Goal: Task Accomplishment & Management: Manage account settings

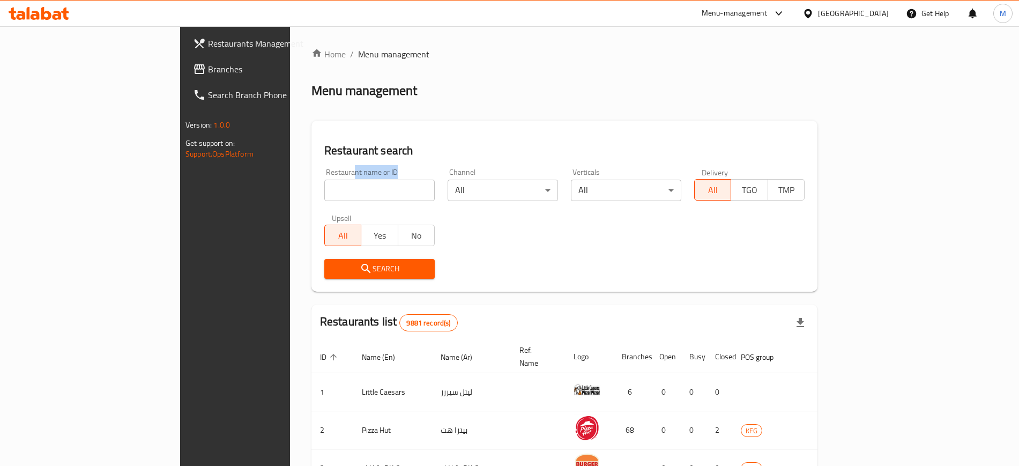
click at [324, 181] on div "Restaurant name or ID Restaurant name or ID" at bounding box center [379, 184] width 110 height 33
click at [324, 181] on input "search" at bounding box center [379, 190] width 110 height 21
type input "[PERSON_NAME]"
click button "Search" at bounding box center [379, 269] width 110 height 20
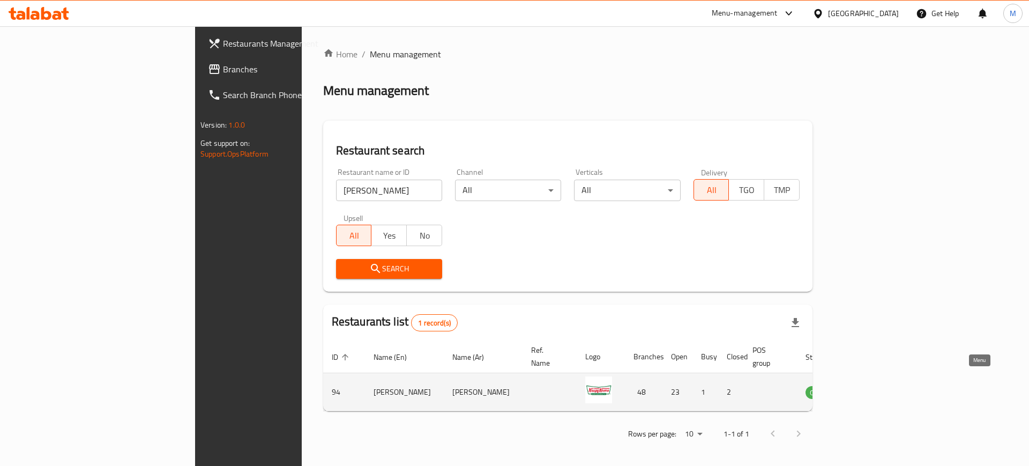
click at [874, 388] on icon "enhanced table" at bounding box center [868, 392] width 12 height 9
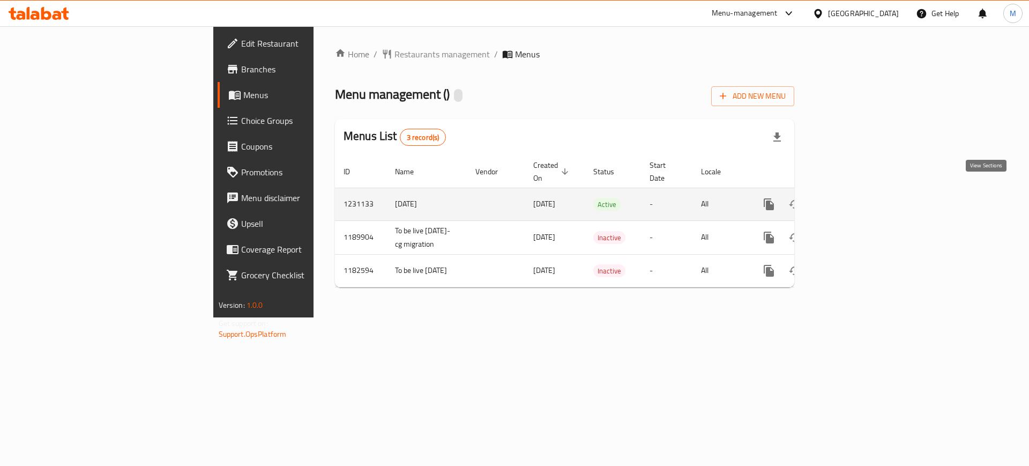
click at [853, 198] on icon "enhanced table" at bounding box center [846, 204] width 13 height 13
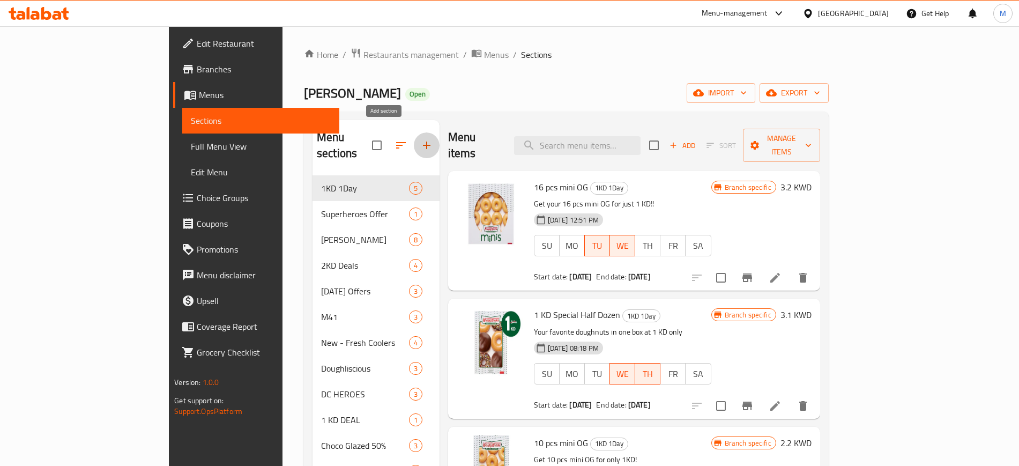
click at [420, 139] on icon "button" at bounding box center [426, 145] width 13 height 13
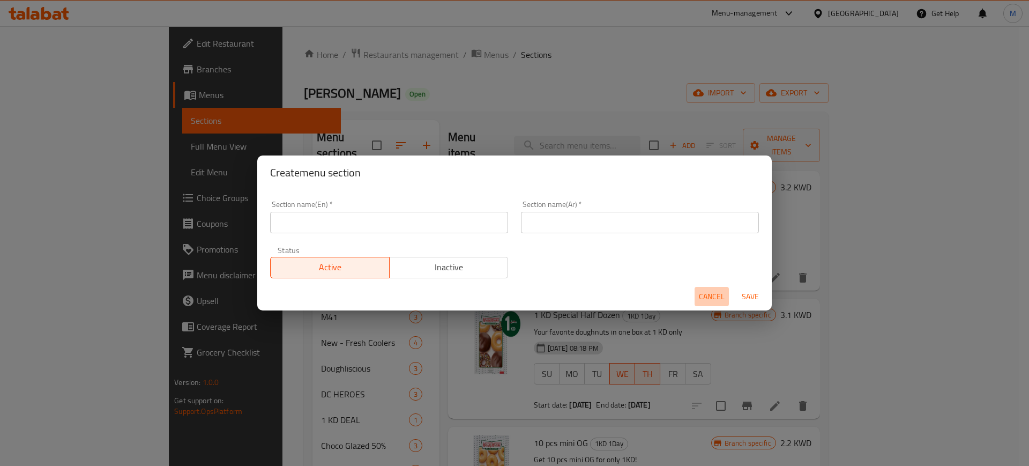
click at [712, 294] on span "Cancel" at bounding box center [712, 296] width 26 height 13
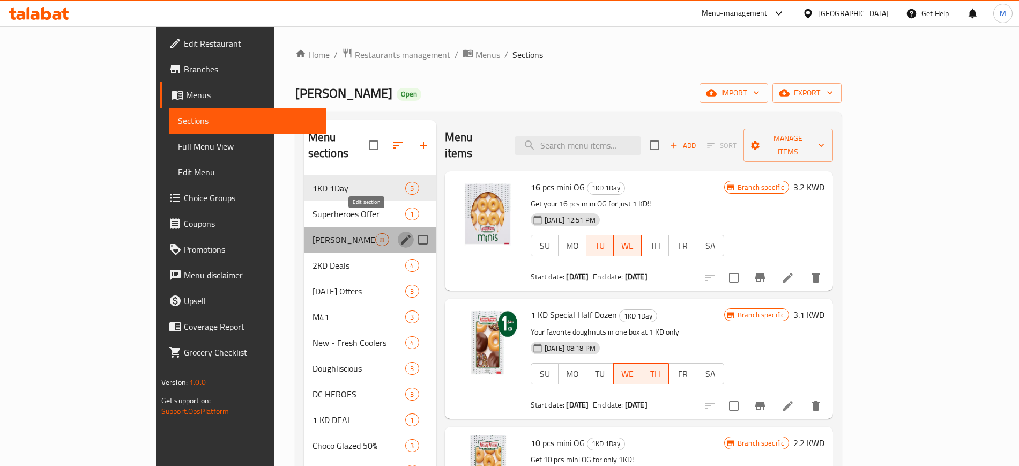
click at [401, 235] on icon "edit" at bounding box center [406, 240] width 10 height 10
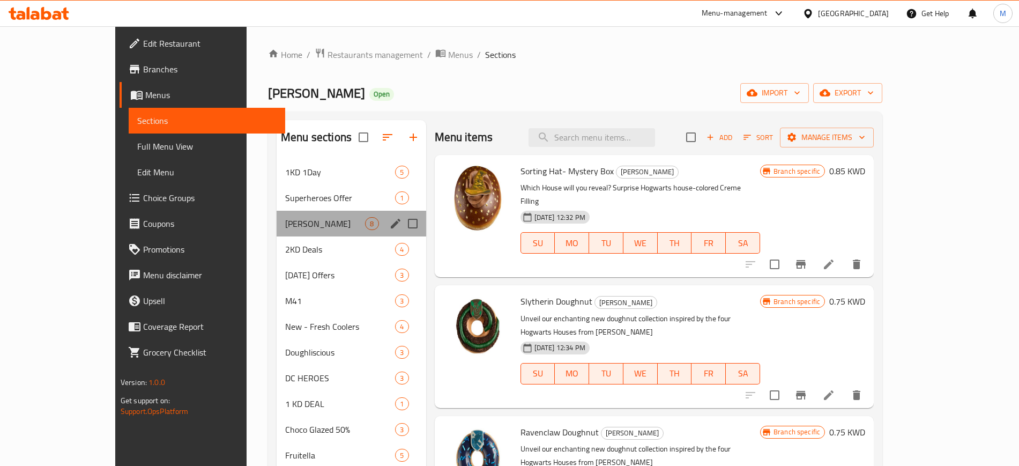
click at [348, 230] on div "[PERSON_NAME] 8" at bounding box center [352, 224] width 150 height 26
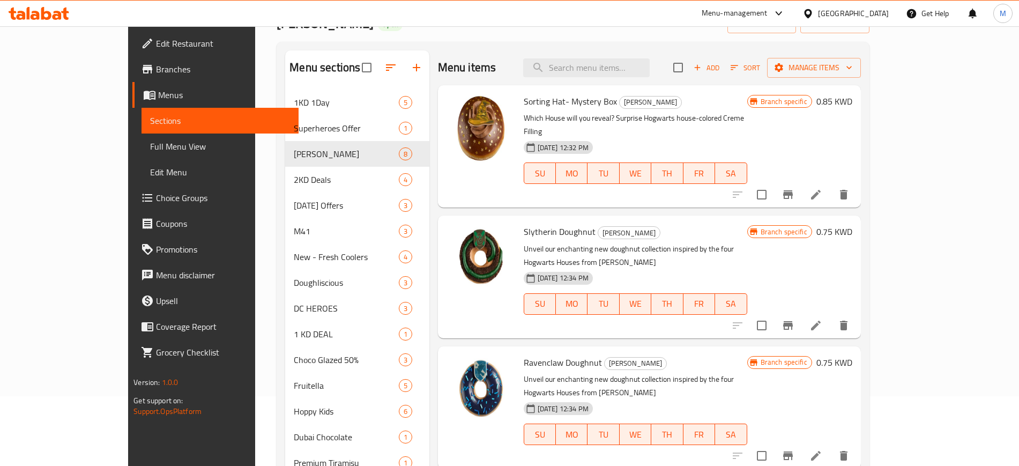
scroll to position [69, 0]
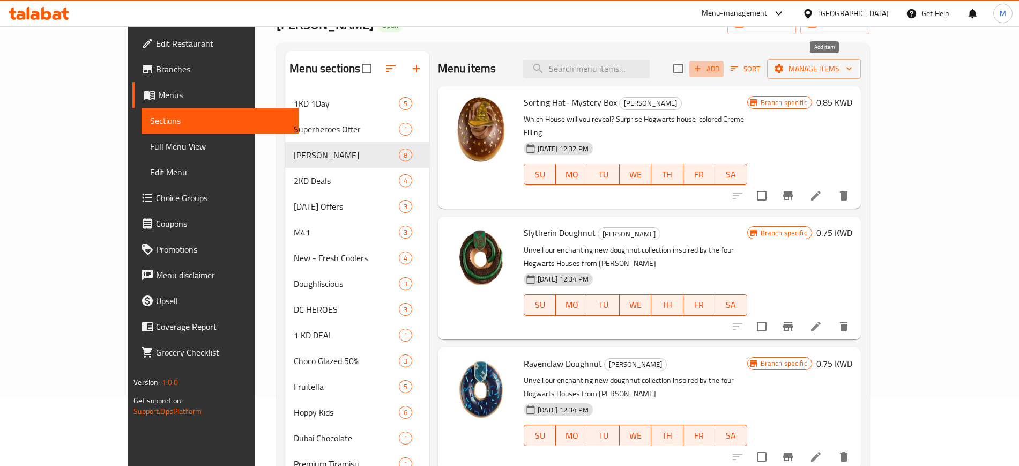
click at [702, 66] on icon "button" at bounding box center [698, 69] width 10 height 10
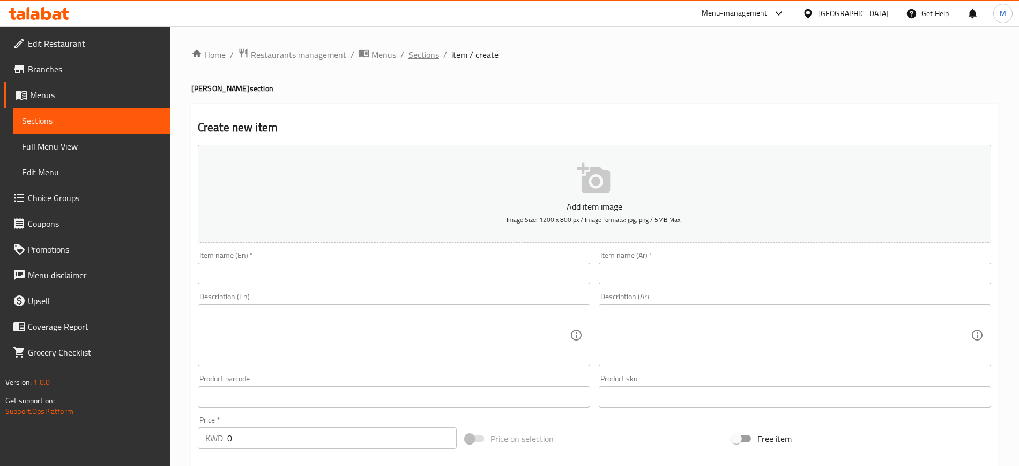
click at [420, 59] on span "Sections" at bounding box center [423, 54] width 31 height 13
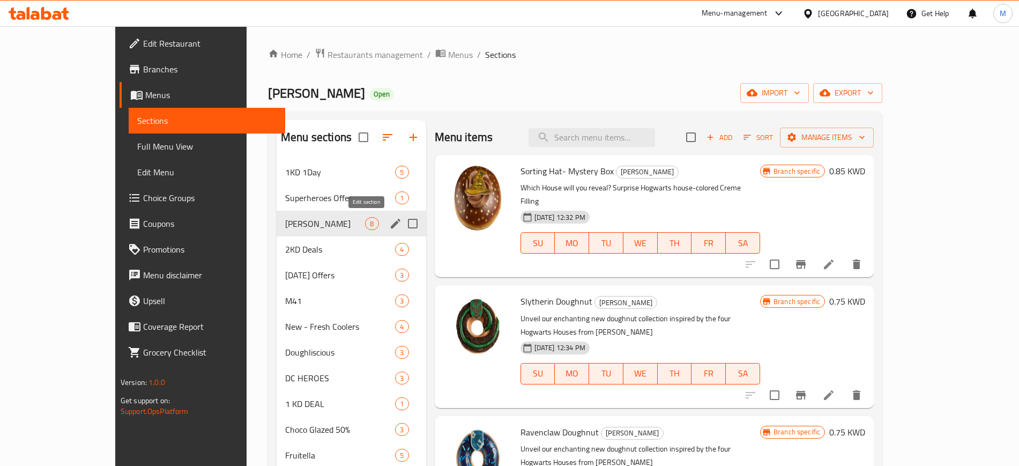
click at [391, 224] on icon "edit" at bounding box center [396, 224] width 10 height 10
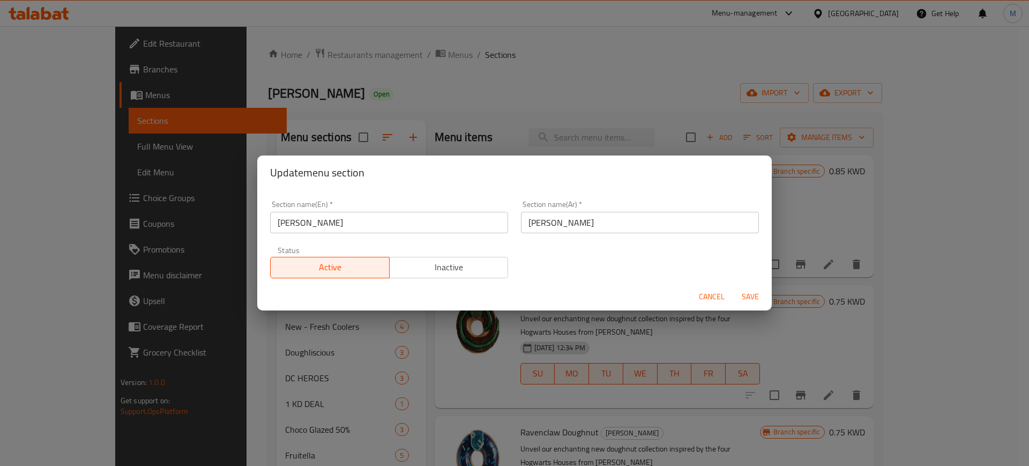
click at [544, 224] on input "[PERSON_NAME]" at bounding box center [640, 222] width 238 height 21
click at [708, 290] on span "Cancel" at bounding box center [712, 296] width 26 height 13
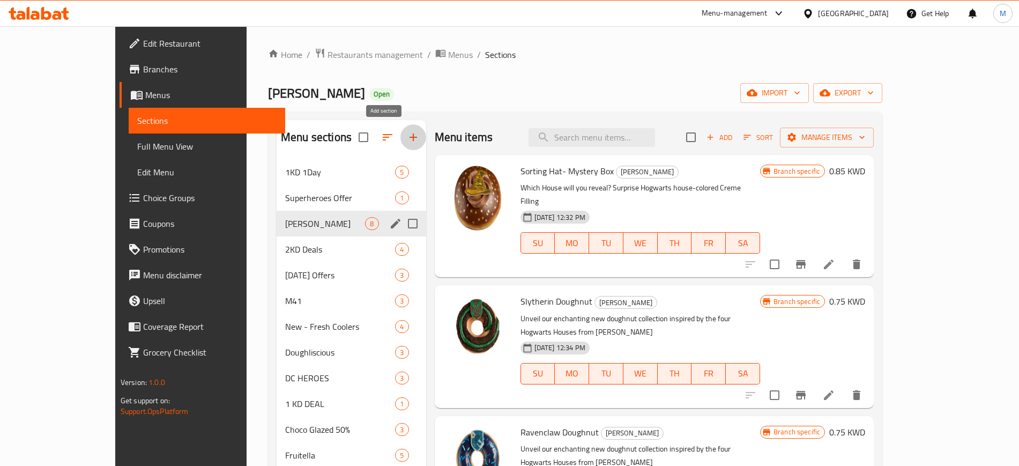
click at [410, 137] on icon "button" at bounding box center [414, 137] width 8 height 8
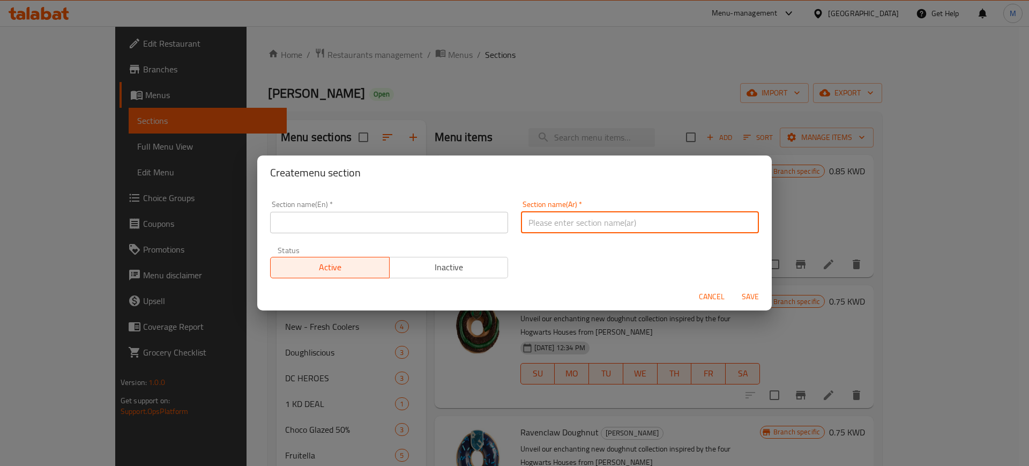
click at [564, 219] on input "text" at bounding box center [640, 222] width 238 height 21
paste input "[PERSON_NAME]"
paste input "قولدن لاتيه - حار"
click at [569, 224] on input "[PERSON_NAME] قولدن لاتيه - حار" at bounding box center [640, 222] width 238 height 21
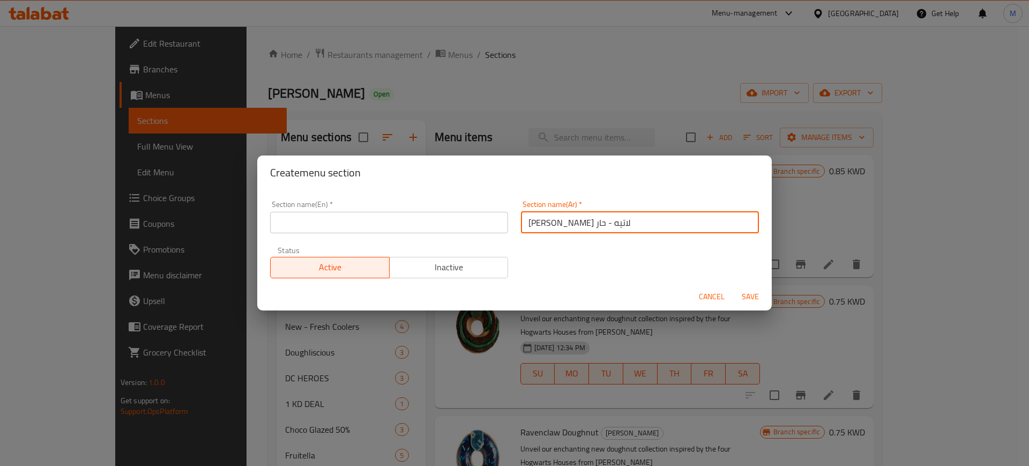
drag, startPoint x: 521, startPoint y: 217, endPoint x: 540, endPoint y: 226, distance: 20.9
click at [540, 226] on input "[PERSON_NAME] لاتيه - حار" at bounding box center [640, 222] width 238 height 21
type input "[PERSON_NAME] لاتيه"
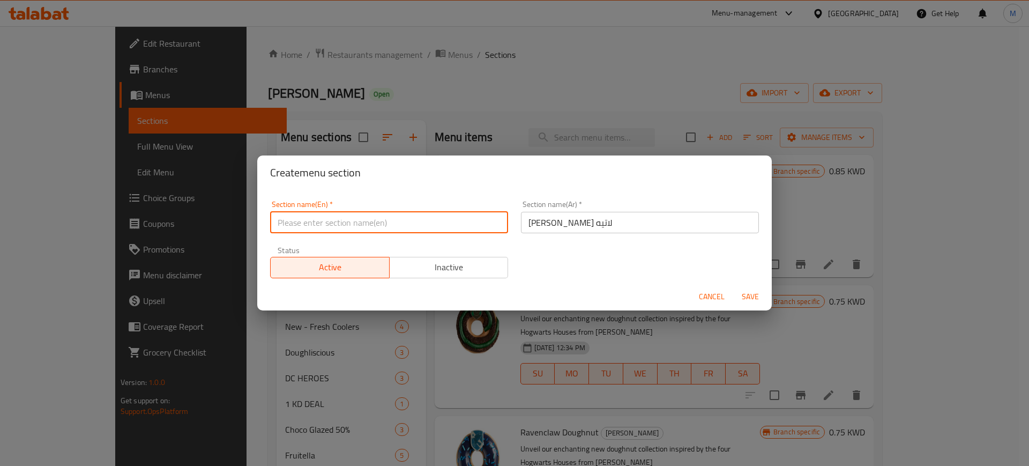
click at [297, 227] on input "text" at bounding box center [389, 222] width 238 height 21
paste input "[PERSON_NAME] Latte"
type input "[PERSON_NAME] Latte"
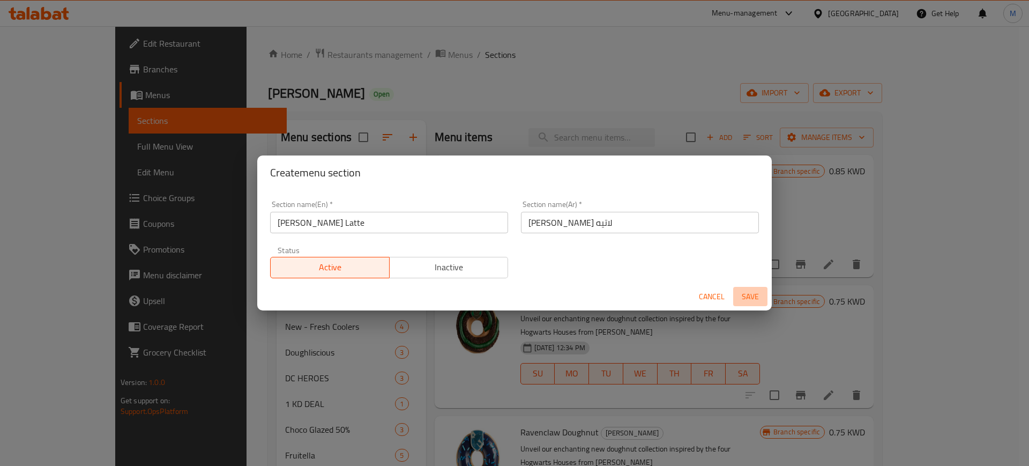
click at [750, 291] on span "Save" at bounding box center [751, 296] width 26 height 13
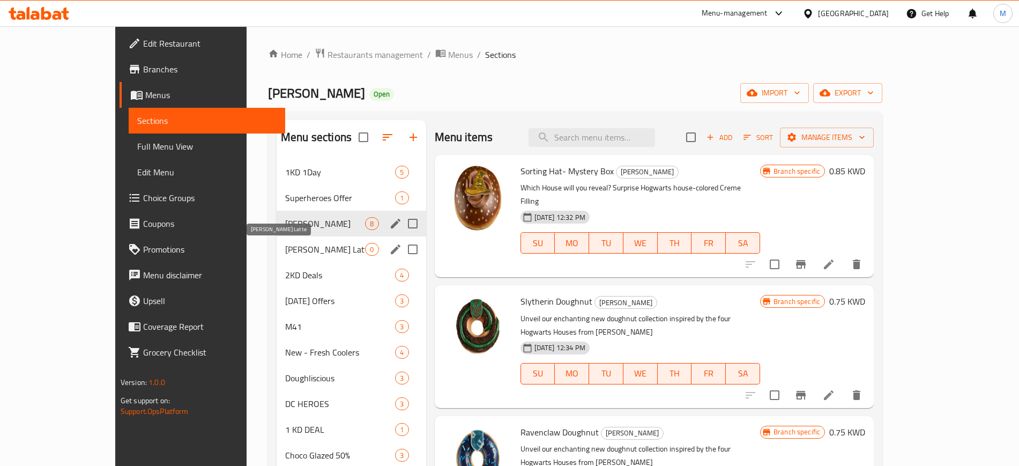
click at [319, 247] on span "[PERSON_NAME] Latte" at bounding box center [325, 249] width 80 height 13
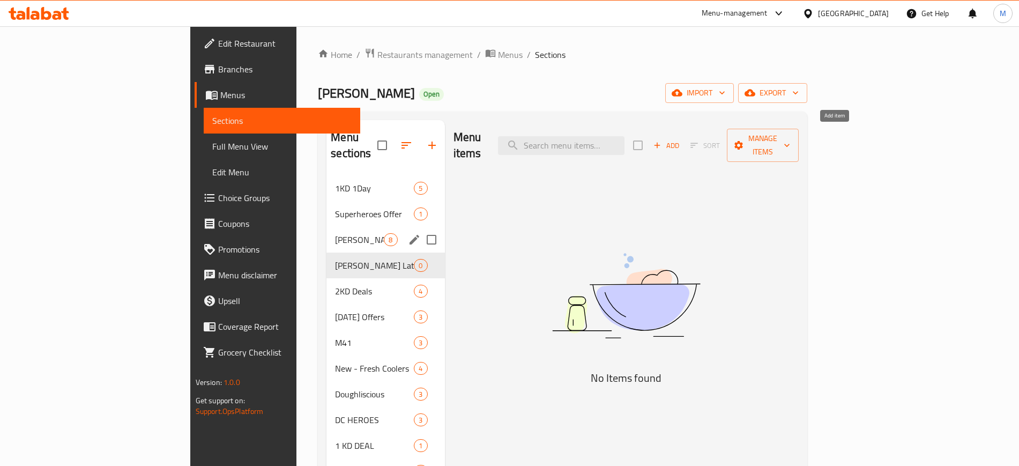
click at [662, 140] on icon "button" at bounding box center [657, 145] width 10 height 10
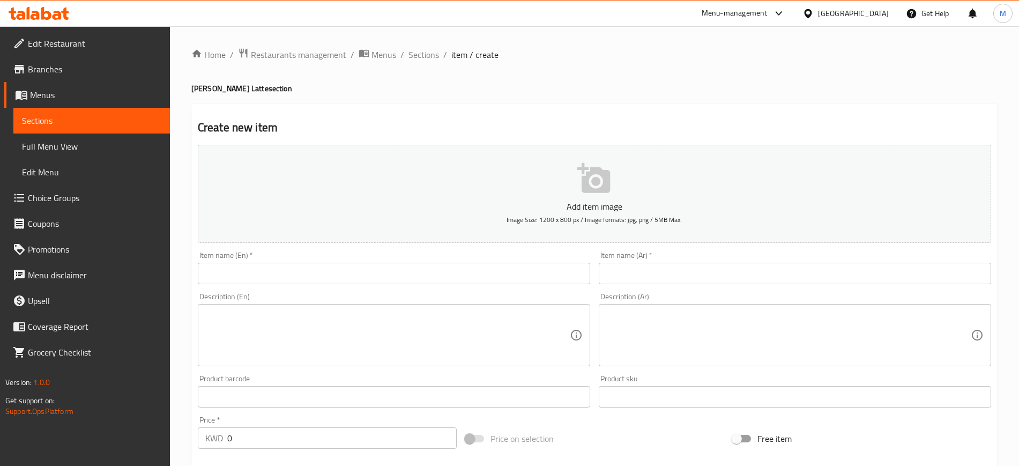
click at [347, 272] on input "text" at bounding box center [394, 273] width 392 height 21
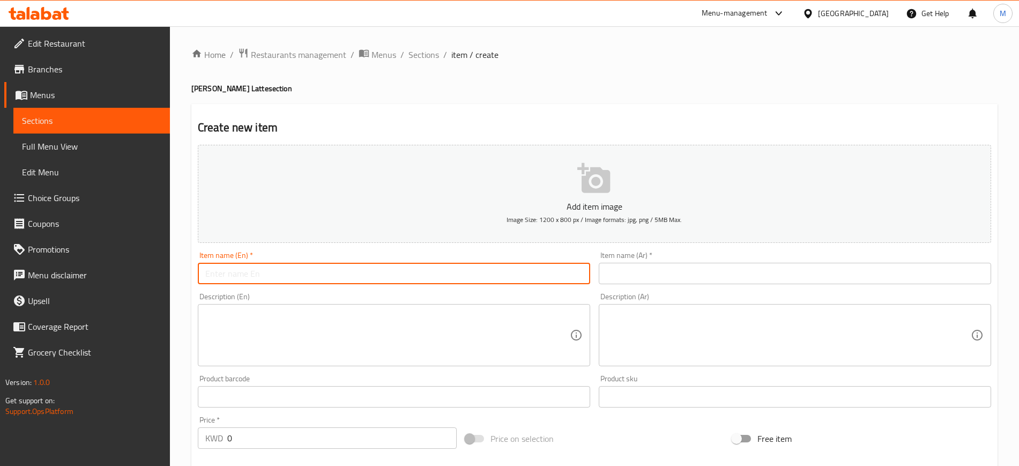
paste input "Golden Latte- Hot"
type input "Golden Latte- Hot"
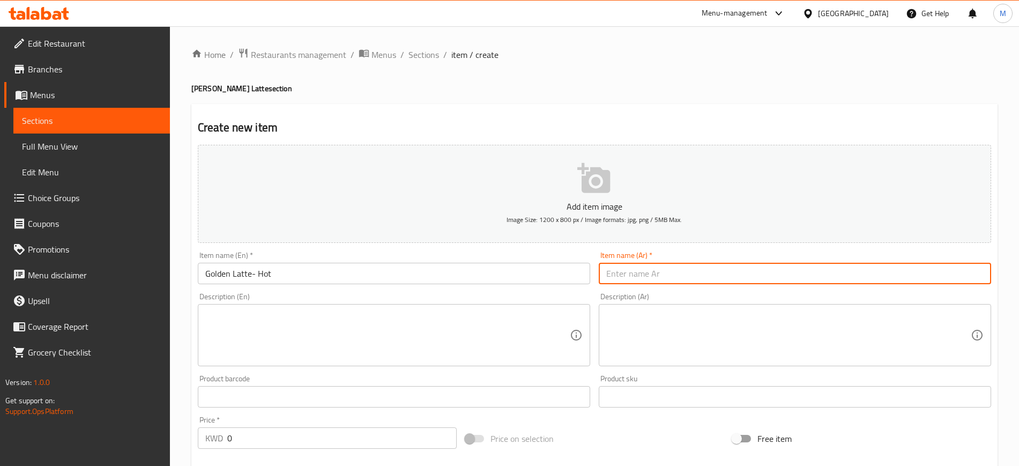
click at [674, 270] on input "text" at bounding box center [795, 273] width 392 height 21
paste input "قولدن لاتيه - حار"
type input "قولدن لاتيه - حار"
click at [725, 213] on button "Add item image Image Size: 1200 x 800 px / Image formats: jpg, png / 5MB Max." at bounding box center [594, 194] width 793 height 98
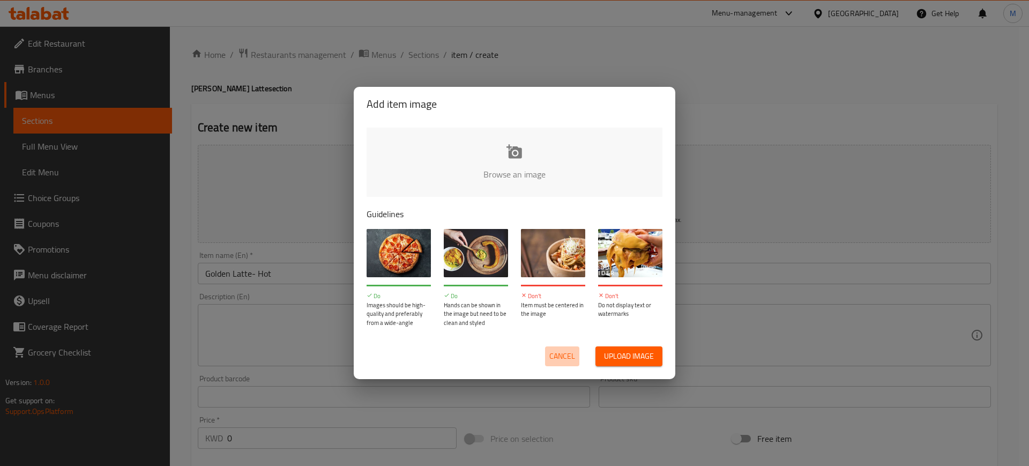
click at [578, 352] on button "Cancel" at bounding box center [562, 356] width 34 height 20
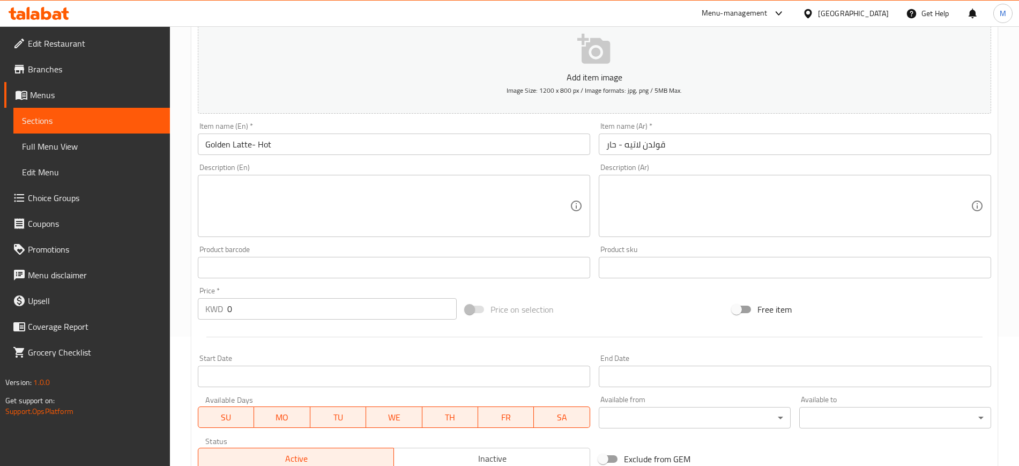
scroll to position [130, 0]
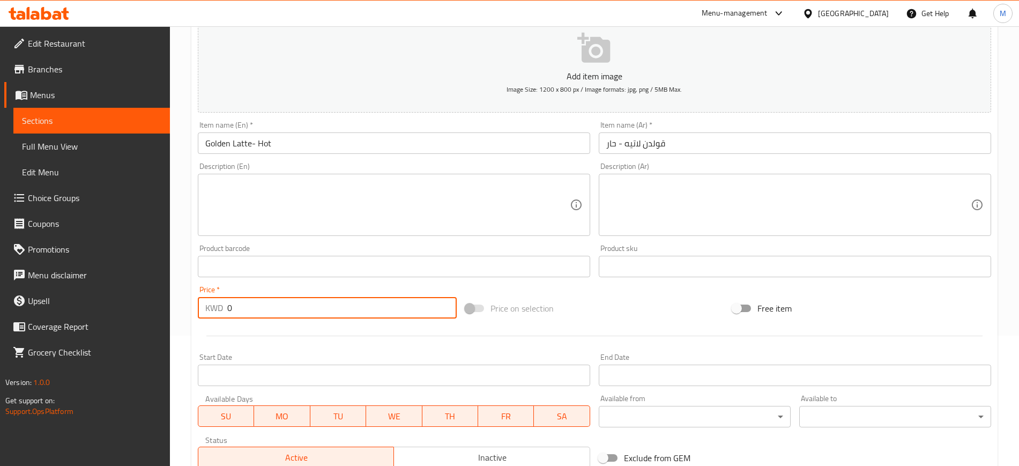
drag, startPoint x: 239, startPoint y: 304, endPoint x: 220, endPoint y: 304, distance: 18.2
click at [220, 304] on div "KWD 0 Price *" at bounding box center [327, 307] width 259 height 21
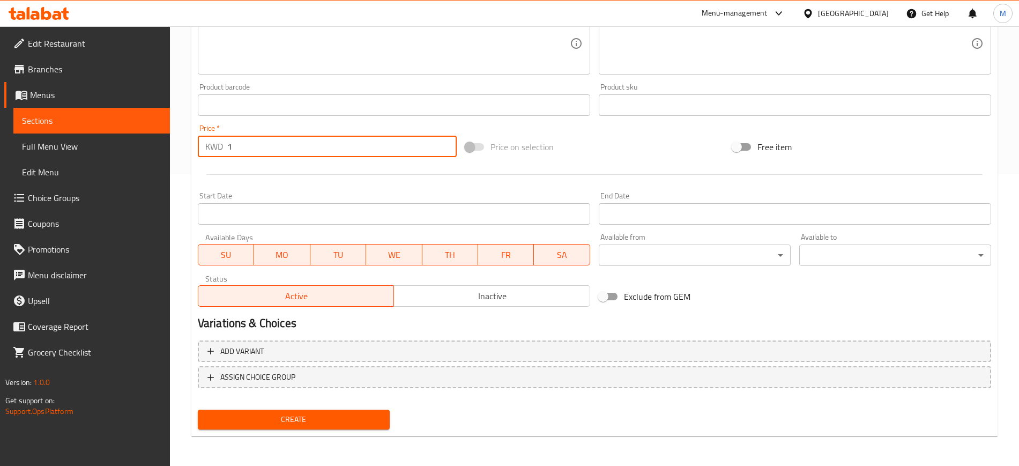
type input "1"
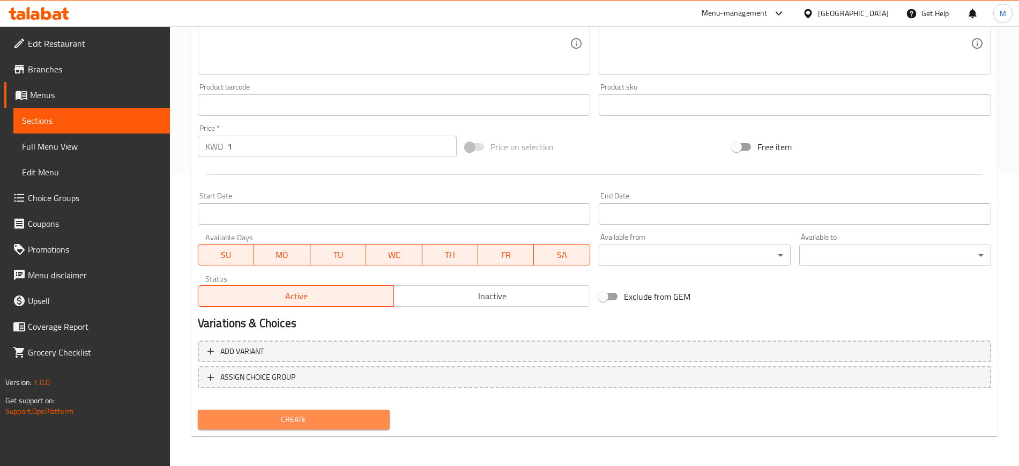
click at [306, 414] on span "Create" at bounding box center [293, 419] width 175 height 13
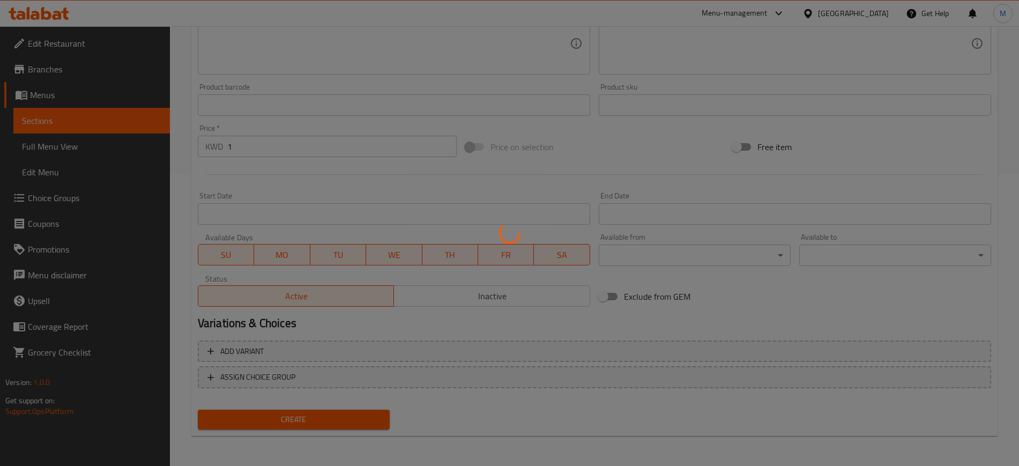
type input "0"
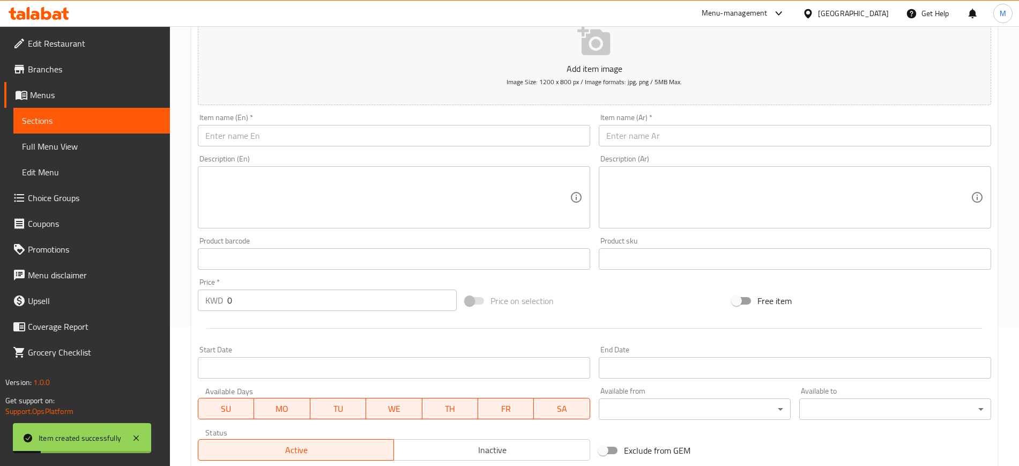
scroll to position [132, 0]
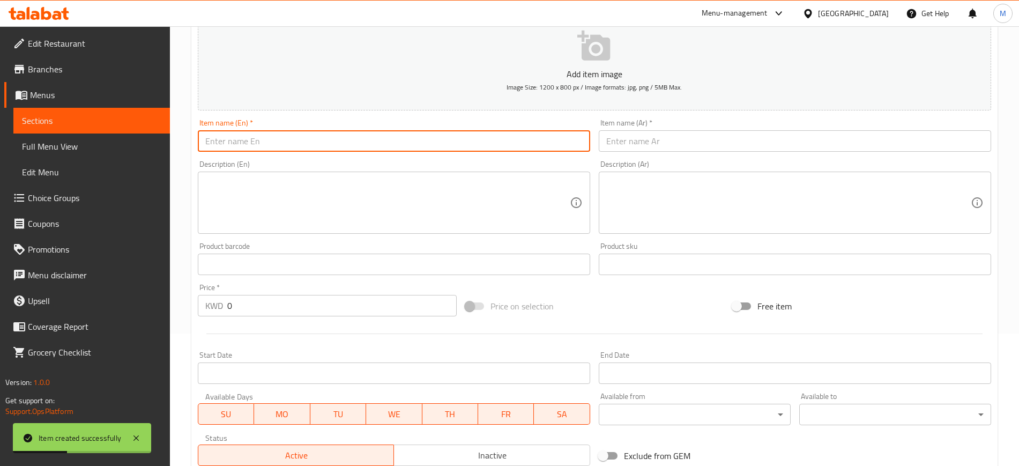
click at [247, 139] on input "text" at bounding box center [394, 140] width 392 height 21
paste input "Golden Latte- Iced"
type input "Golden Latte- Iced"
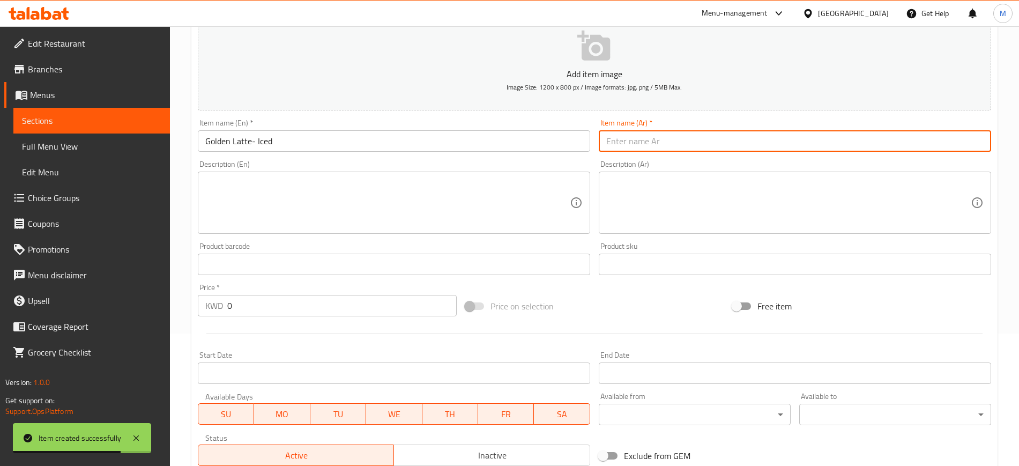
click at [623, 130] on input "text" at bounding box center [795, 140] width 392 height 21
paste input "قولدن لاتيه - بارد"
type input "قولدن لاتيه - بارد"
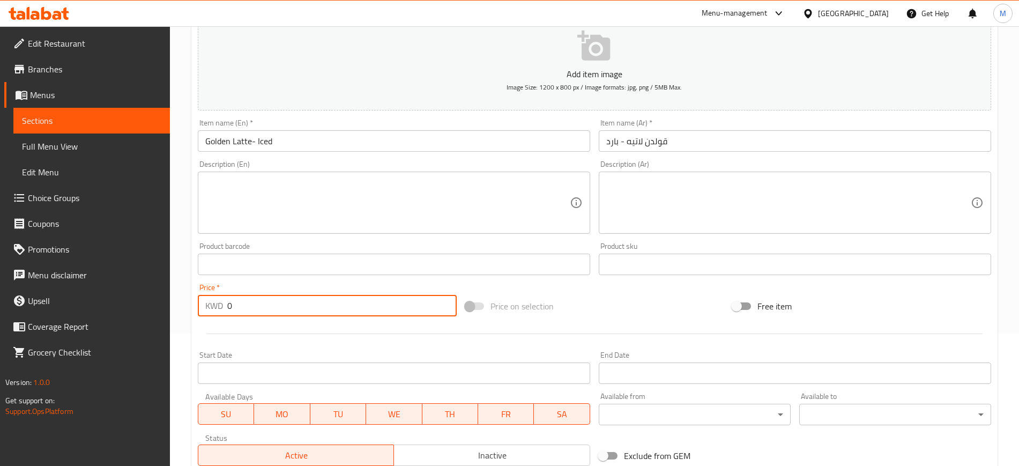
click at [265, 297] on input "0" at bounding box center [341, 305] width 229 height 21
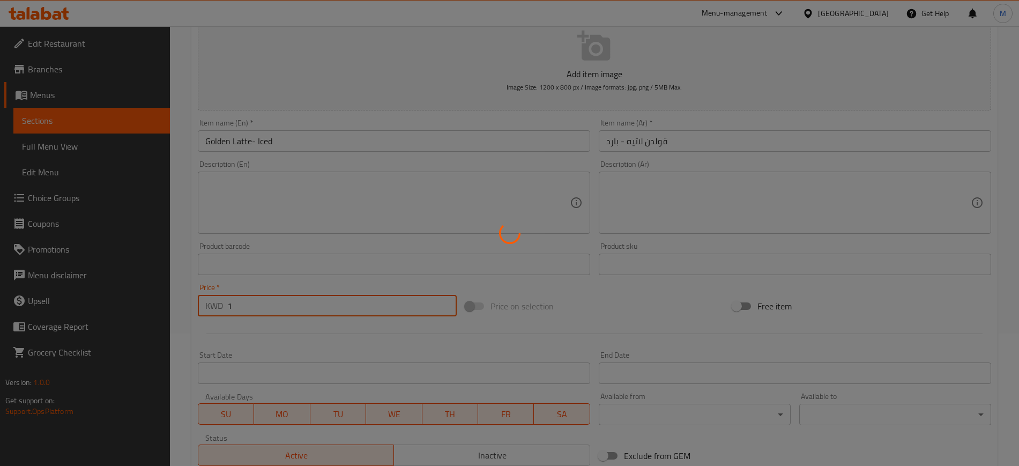
type input "17"
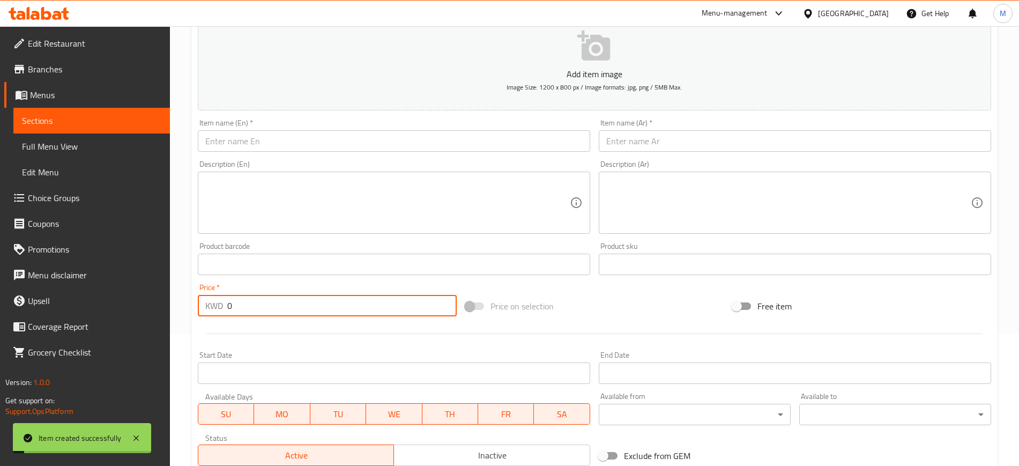
scroll to position [0, 0]
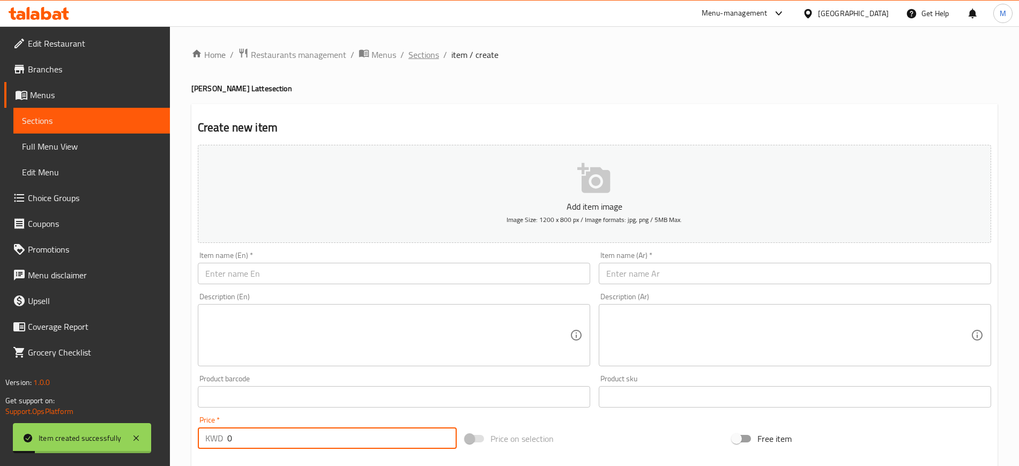
type input "0"
click at [412, 53] on span "Sections" at bounding box center [423, 54] width 31 height 13
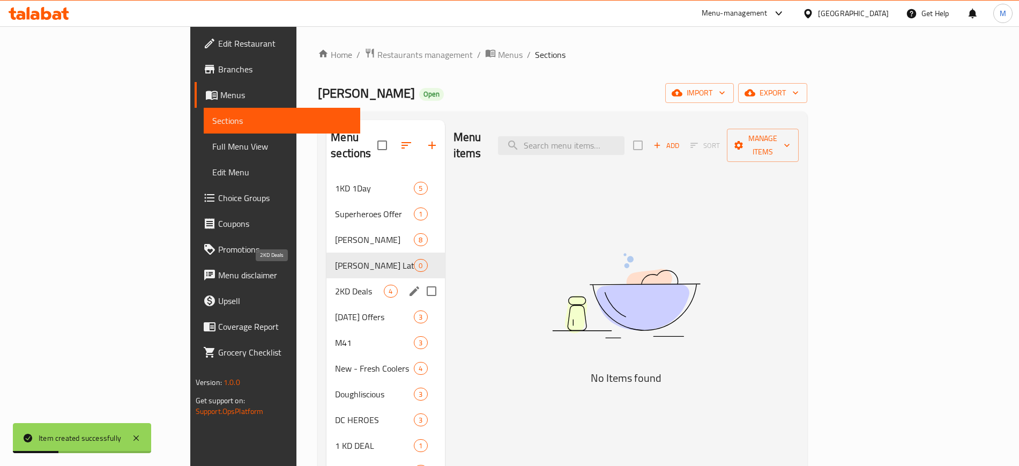
click at [335, 285] on span "2KD Deals" at bounding box center [359, 291] width 49 height 13
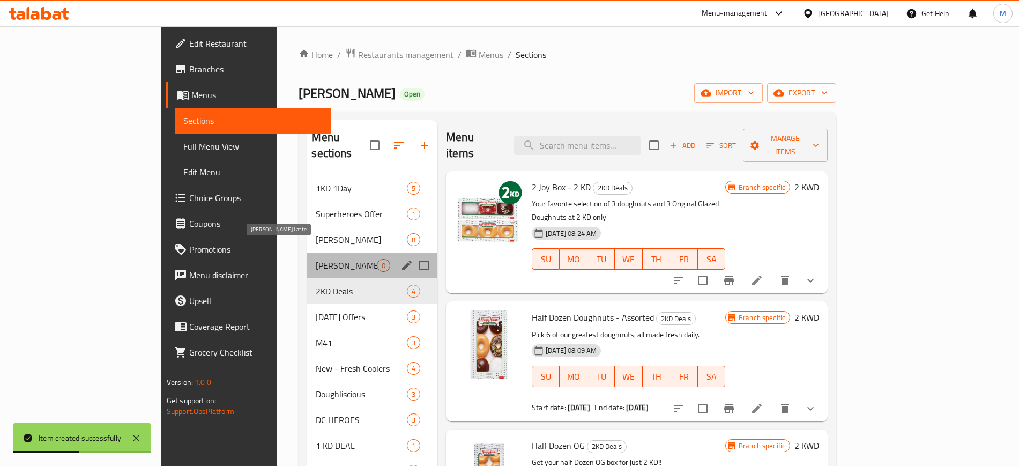
click at [317, 259] on span "[PERSON_NAME] Latte" at bounding box center [346, 265] width 61 height 13
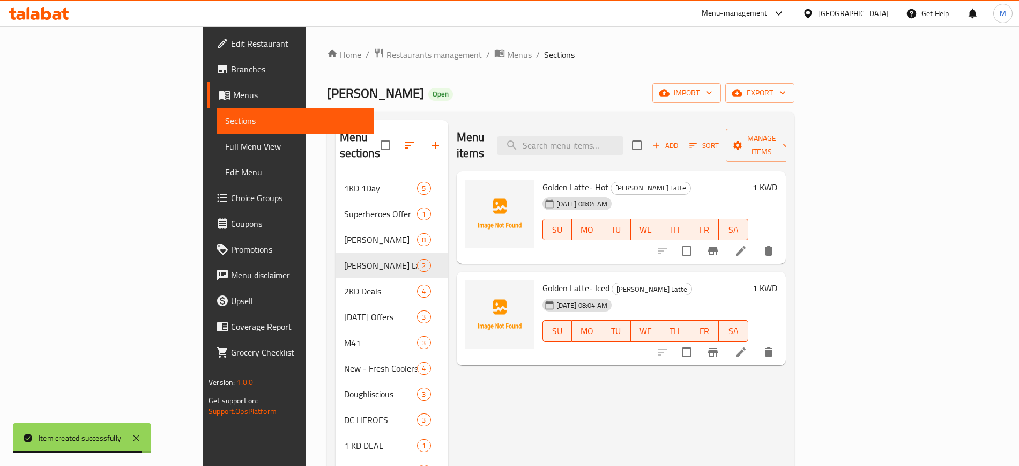
click at [777, 180] on h6 "1 KWD" at bounding box center [765, 187] width 25 height 15
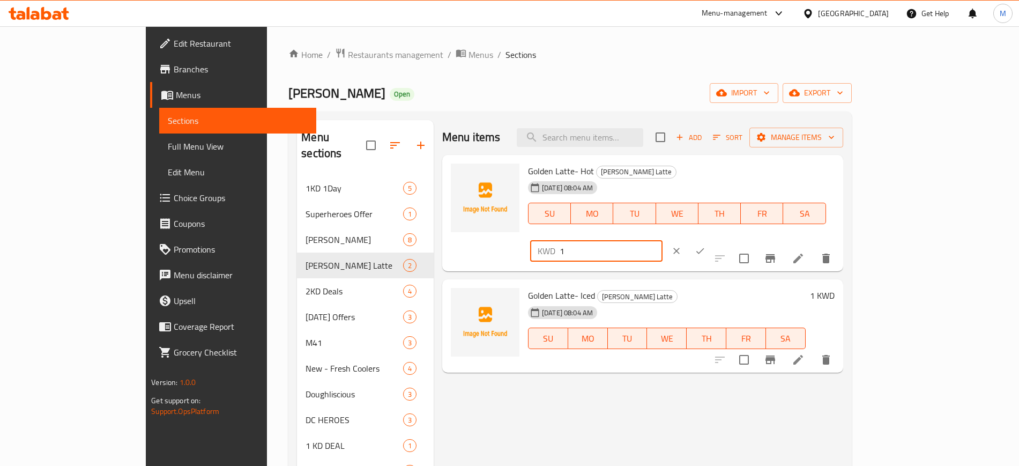
click at [663, 240] on input "1" at bounding box center [611, 250] width 103 height 21
type input "1.7"
click at [705, 245] on icon "ok" at bounding box center [700, 250] width 11 height 11
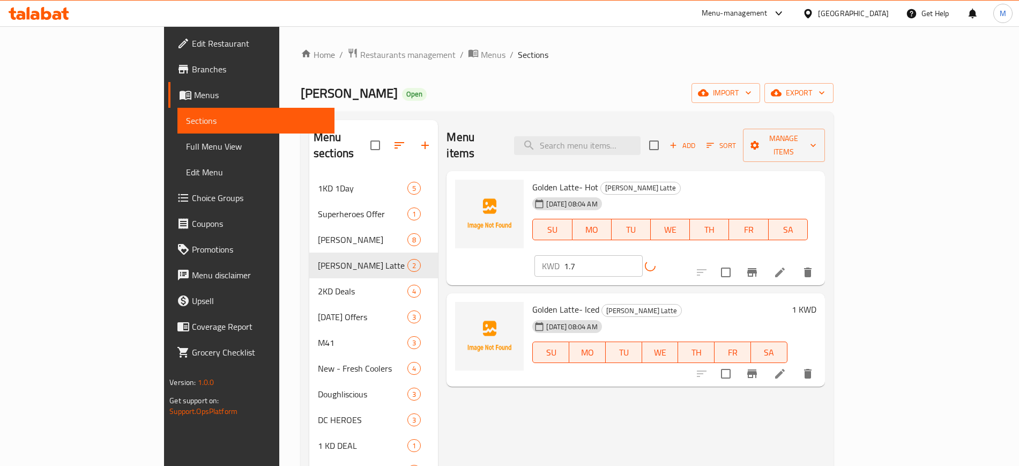
click at [816, 302] on h6 "1 KWD" at bounding box center [804, 309] width 25 height 15
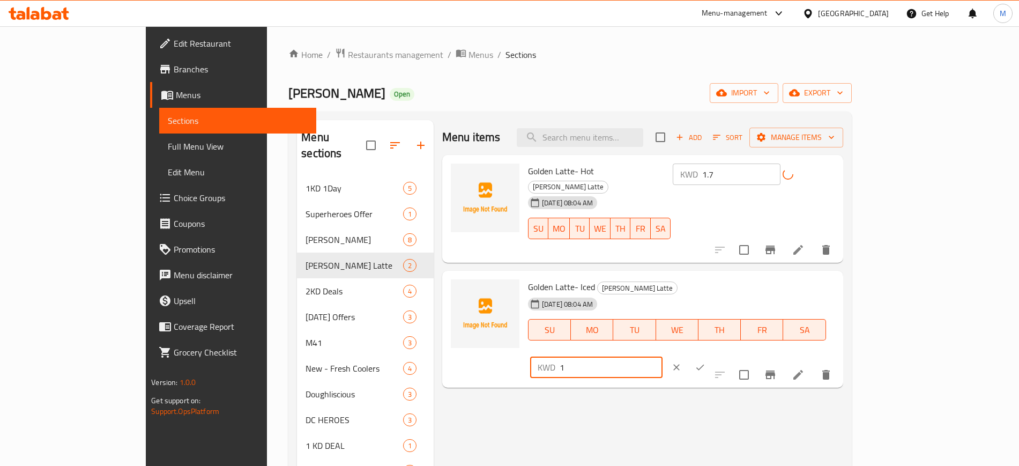
click at [663, 356] on input "1" at bounding box center [611, 366] width 103 height 21
type input "1.7"
click at [705, 362] on icon "ok" at bounding box center [700, 367] width 11 height 11
